Goal: Task Accomplishment & Management: Use online tool/utility

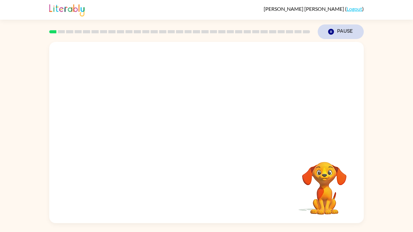
click at [343, 31] on button "Pause Pause" at bounding box center [340, 31] width 46 height 15
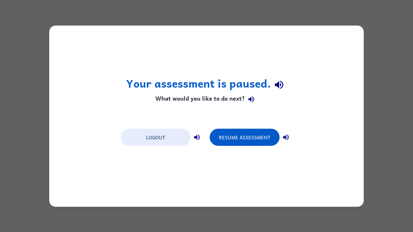
click at [338, 30] on div "Your assessment is paused. What would you like to do next? Logout Resume Assess…" at bounding box center [206, 115] width 314 height 181
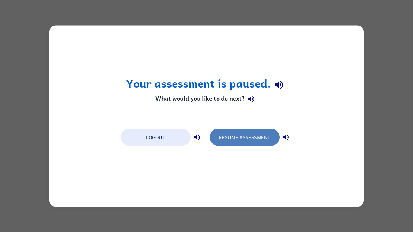
click at [253, 140] on button "Resume Assessment" at bounding box center [245, 137] width 70 height 17
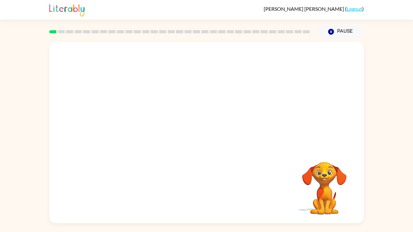
click at [322, 171] on video "Your browser must support playing .mp4 files to use Literably. Please try using…" at bounding box center [323, 183] width 63 height 63
click at [186, 97] on video "Your browser must support playing .mp4 files to use Literably. Please try using…" at bounding box center [206, 95] width 314 height 107
click at [187, 97] on video "Your browser must support playing .mp4 files to use Literably. Please try using…" at bounding box center [206, 95] width 314 height 107
click at [187, 99] on video "Your browser must support playing .mp4 files to use Literably. Please try using…" at bounding box center [206, 95] width 314 height 107
click at [205, 141] on icon "button" at bounding box center [206, 135] width 11 height 11
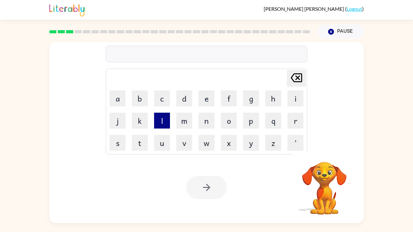
click at [169, 117] on button "l" at bounding box center [162, 121] width 16 height 16
click at [223, 125] on button "o" at bounding box center [229, 121] width 16 height 16
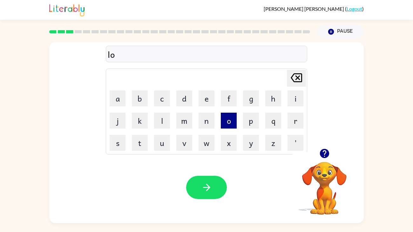
type button "o"
click at [326, 174] on video "Your browser must support playing .mp4 files to use Literably. Please try using…" at bounding box center [323, 183] width 63 height 63
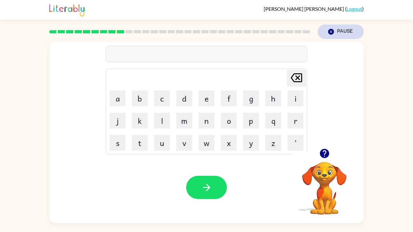
click at [338, 30] on button "Pause Pause" at bounding box center [340, 31] width 46 height 15
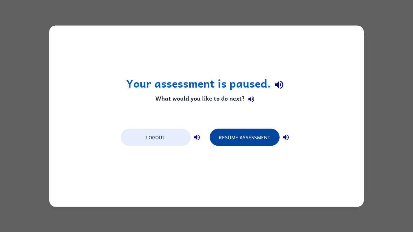
click at [246, 139] on button "Resume Assessment" at bounding box center [245, 137] width 70 height 17
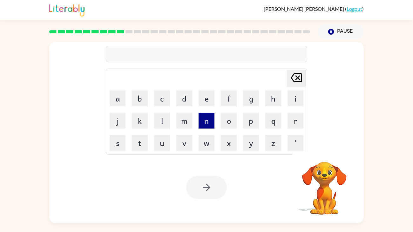
click at [201, 124] on button "n" at bounding box center [206, 121] width 16 height 16
click at [289, 97] on button "i" at bounding box center [295, 98] width 16 height 16
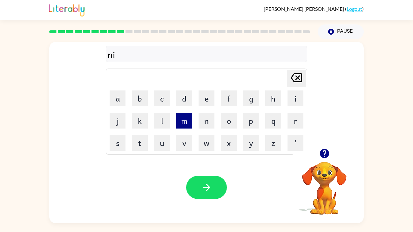
click at [183, 127] on button "m" at bounding box center [184, 121] width 16 height 16
type button "m"
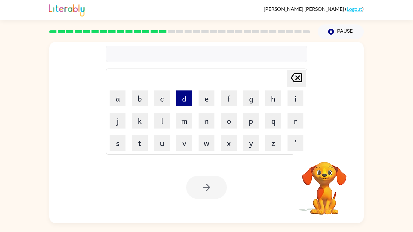
click at [185, 100] on button "d" at bounding box center [184, 98] width 16 height 16
click at [210, 92] on button "e" at bounding box center [206, 98] width 16 height 16
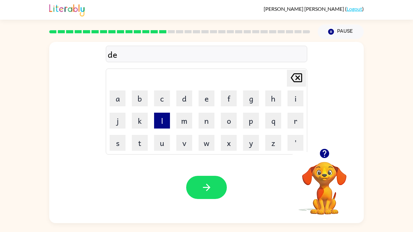
click at [167, 122] on button "l" at bounding box center [162, 121] width 16 height 16
click at [121, 101] on button "a" at bounding box center [118, 98] width 16 height 16
type button "a"
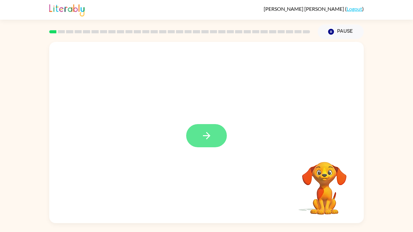
click at [215, 127] on button "button" at bounding box center [206, 135] width 41 height 23
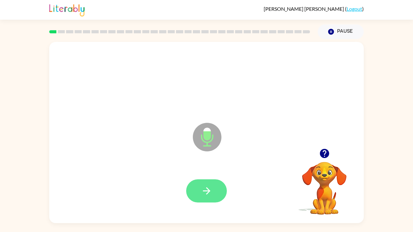
click at [213, 195] on button "button" at bounding box center [206, 190] width 41 height 23
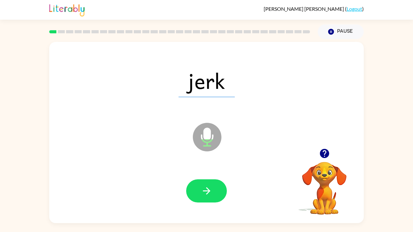
click at [213, 195] on button "button" at bounding box center [206, 190] width 41 height 23
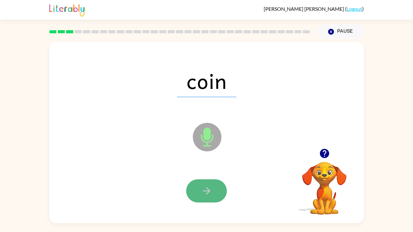
click at [204, 189] on icon "button" at bounding box center [206, 190] width 11 height 11
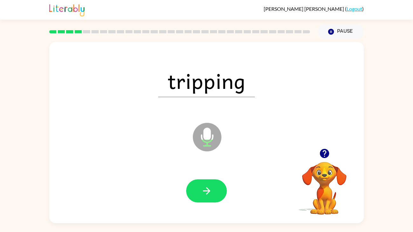
click at [205, 187] on icon "button" at bounding box center [206, 190] width 11 height 11
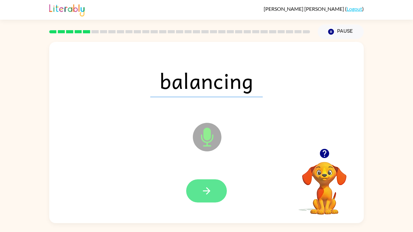
click at [213, 189] on button "button" at bounding box center [206, 190] width 41 height 23
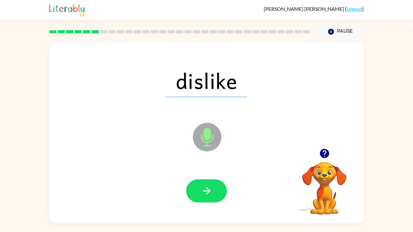
click at [205, 189] on icon "button" at bounding box center [206, 190] width 11 height 11
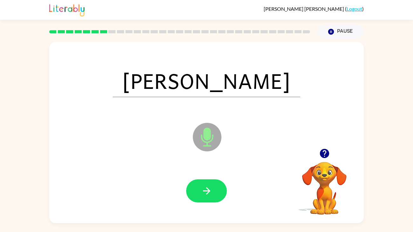
click at [205, 189] on icon "button" at bounding box center [206, 190] width 11 height 11
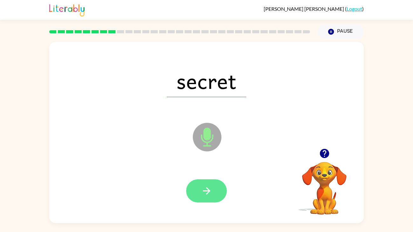
click at [210, 194] on icon "button" at bounding box center [206, 190] width 11 height 11
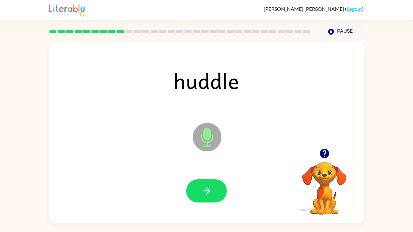
click at [210, 194] on icon "button" at bounding box center [206, 190] width 11 height 11
click at [210, 191] on icon "button" at bounding box center [206, 190] width 11 height 11
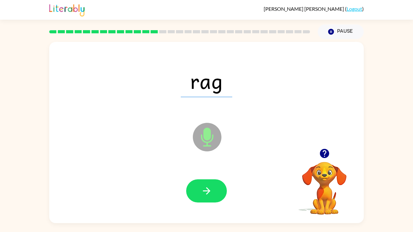
click at [210, 191] on icon "button" at bounding box center [206, 190] width 11 height 11
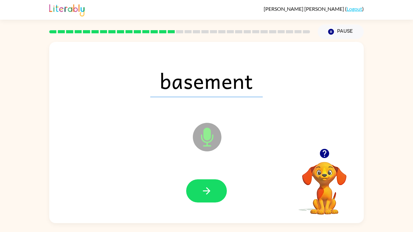
click at [210, 191] on icon "button" at bounding box center [206, 190] width 11 height 11
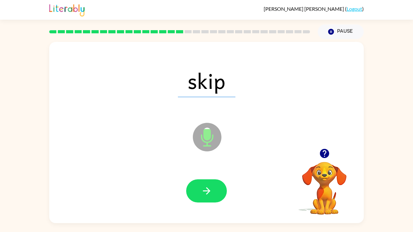
click at [210, 191] on icon "button" at bounding box center [206, 190] width 11 height 11
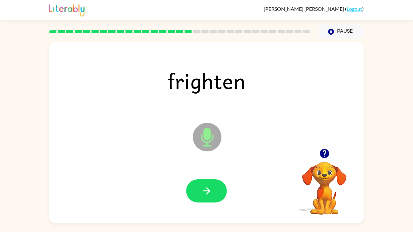
click at [210, 191] on icon "button" at bounding box center [206, 190] width 11 height 11
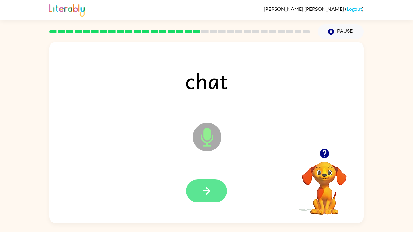
click at [204, 200] on button "button" at bounding box center [206, 190] width 41 height 23
click at [196, 191] on button "button" at bounding box center [206, 190] width 41 height 23
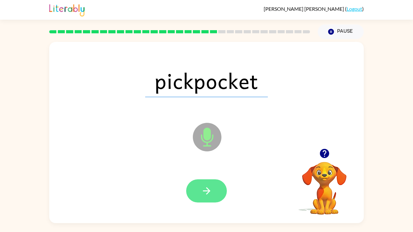
click at [199, 185] on button "button" at bounding box center [206, 190] width 41 height 23
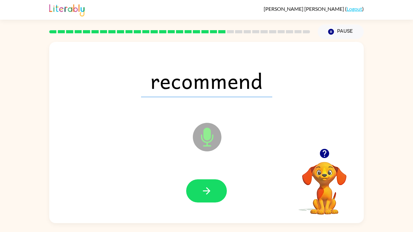
click at [199, 186] on button "button" at bounding box center [206, 190] width 41 height 23
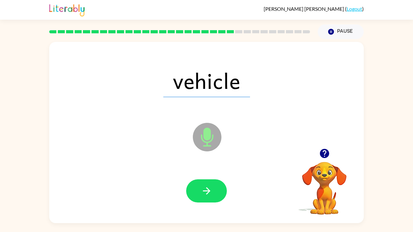
click at [218, 185] on button "button" at bounding box center [206, 190] width 41 height 23
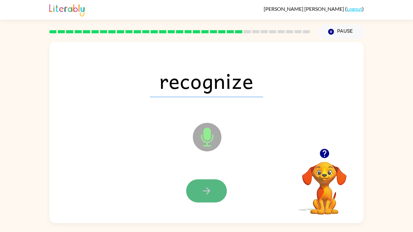
click at [201, 187] on icon "button" at bounding box center [206, 190] width 11 height 11
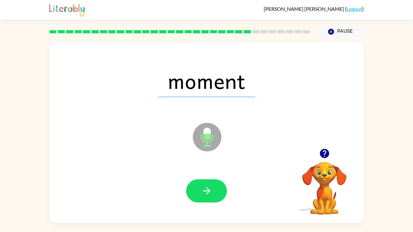
click at [201, 187] on icon "button" at bounding box center [206, 190] width 11 height 11
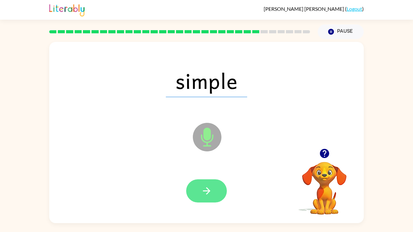
click at [201, 187] on icon "button" at bounding box center [206, 190] width 11 height 11
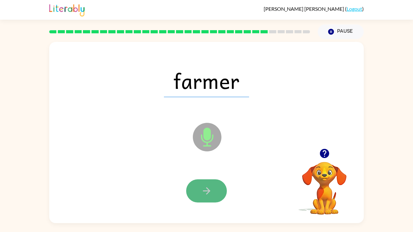
click at [197, 195] on button "button" at bounding box center [206, 190] width 41 height 23
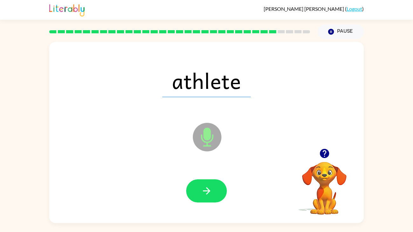
click at [197, 195] on button "button" at bounding box center [206, 190] width 41 height 23
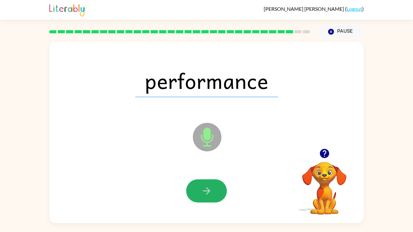
click at [197, 195] on button "button" at bounding box center [206, 190] width 41 height 23
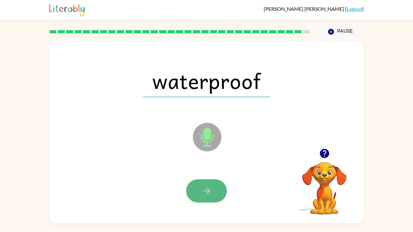
click at [199, 190] on button "button" at bounding box center [206, 190] width 41 height 23
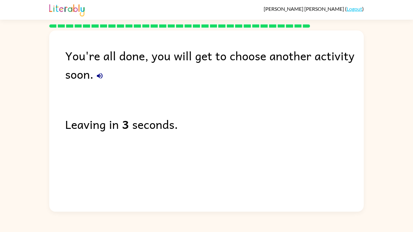
click at [97, 75] on icon "button" at bounding box center [100, 76] width 8 height 8
